Goal: Check status

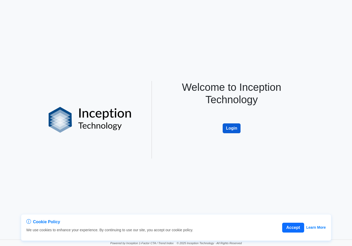
click at [228, 129] on button "Login" at bounding box center [232, 129] width 18 height 10
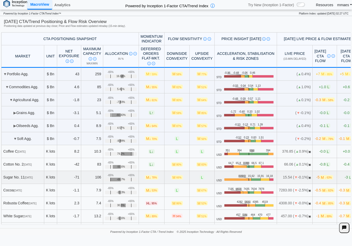
drag, startPoint x: 28, startPoint y: 176, endPoint x: 176, endPoint y: 179, distance: 147.9
click at [176, 179] on tr "Sugar No. [DATE] K lots -71 106 +65% -65% -66.7% M ↓ 78% M 66% L USD .zone-text…" at bounding box center [181, 177] width 360 height 13
drag, startPoint x: 200, startPoint y: 182, endPoint x: 185, endPoint y: 177, distance: 15.3
click at [185, 177] on td "M 66%" at bounding box center [177, 177] width 25 height 13
click at [183, 177] on span "M 66%" at bounding box center [177, 177] width 12 height 4
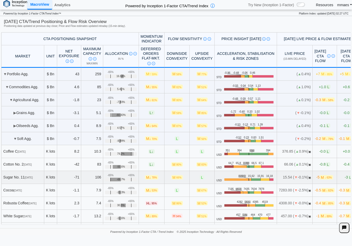
click at [183, 177] on span "M 66%" at bounding box center [177, 177] width 12 height 4
click at [183, 178] on span "M 66%" at bounding box center [177, 177] width 12 height 4
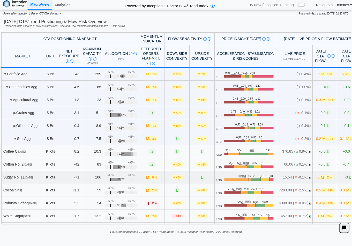
click at [183, 178] on span "M 66%" at bounding box center [177, 177] width 12 height 4
